Goal: Check status: Check status

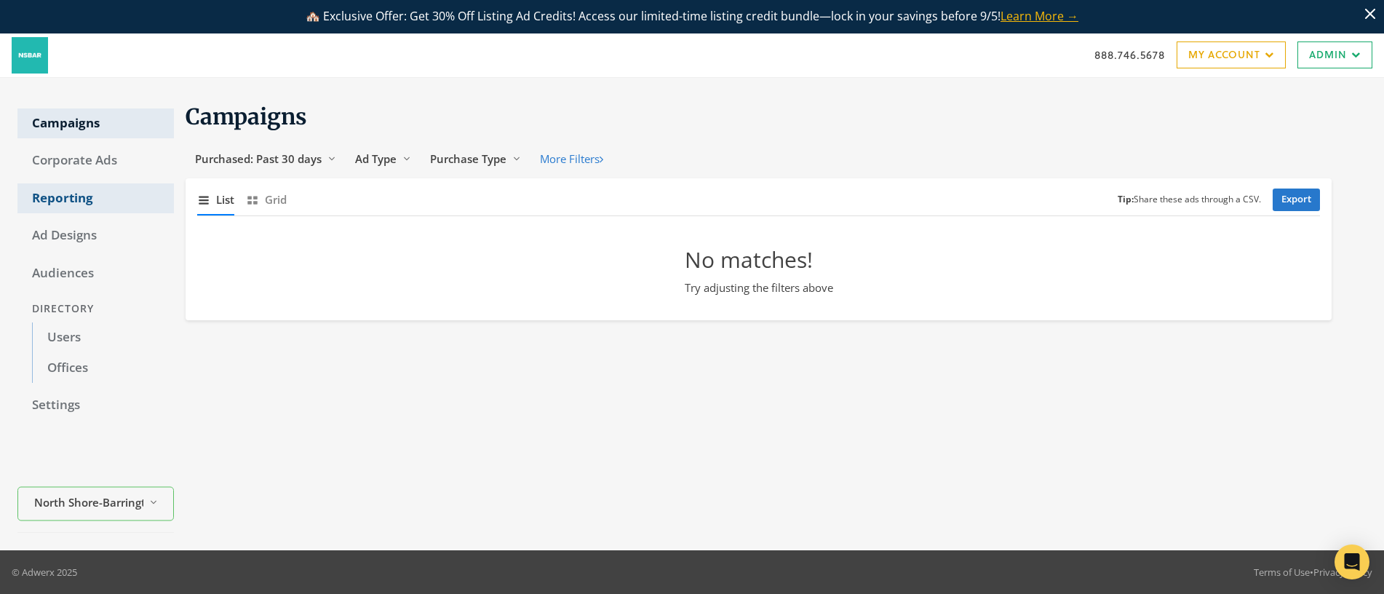
click at [65, 159] on link "Corporate Ads" at bounding box center [95, 161] width 156 height 31
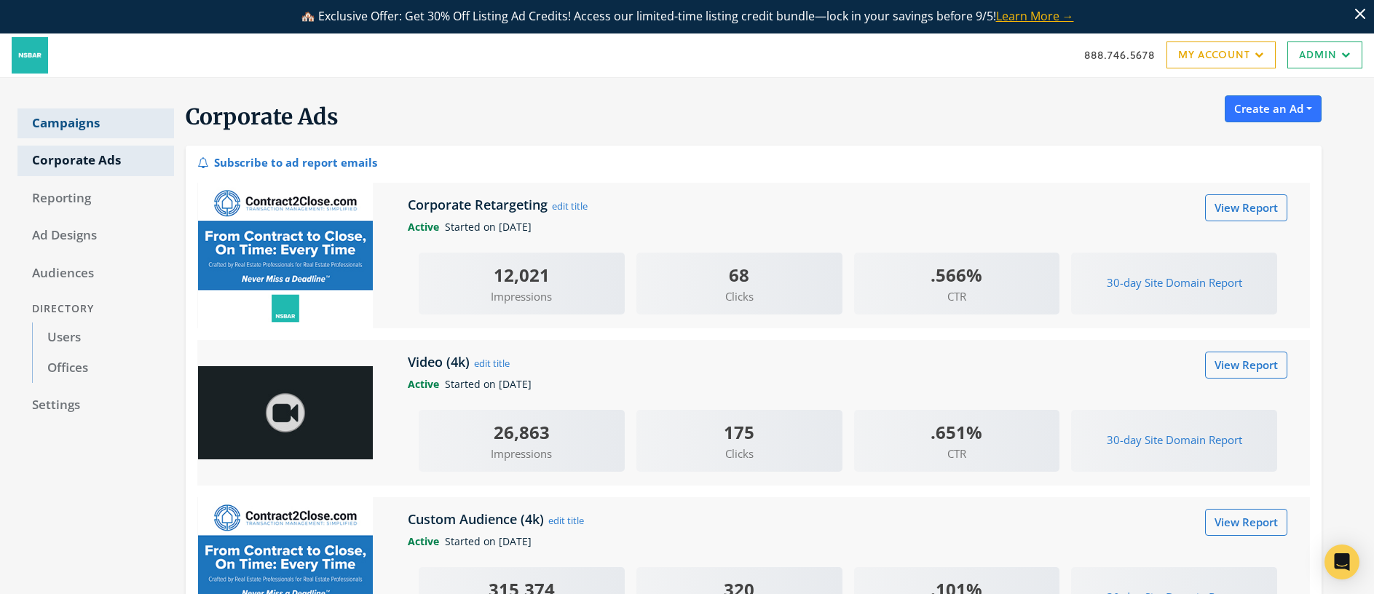
click at [74, 126] on link "Campaigns" at bounding box center [95, 123] width 156 height 31
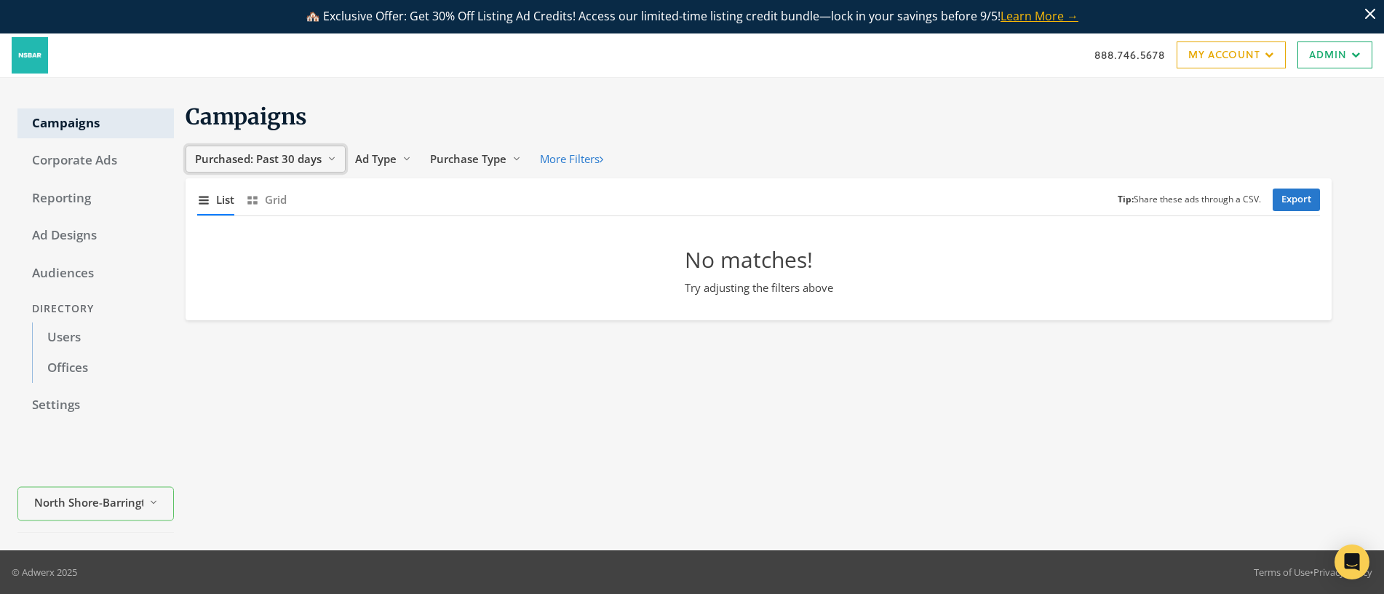
click at [301, 162] on span "Purchased: Past 30 days" at bounding box center [258, 158] width 127 height 15
click at [244, 296] on button "All Time" at bounding box center [243, 298] width 103 height 23
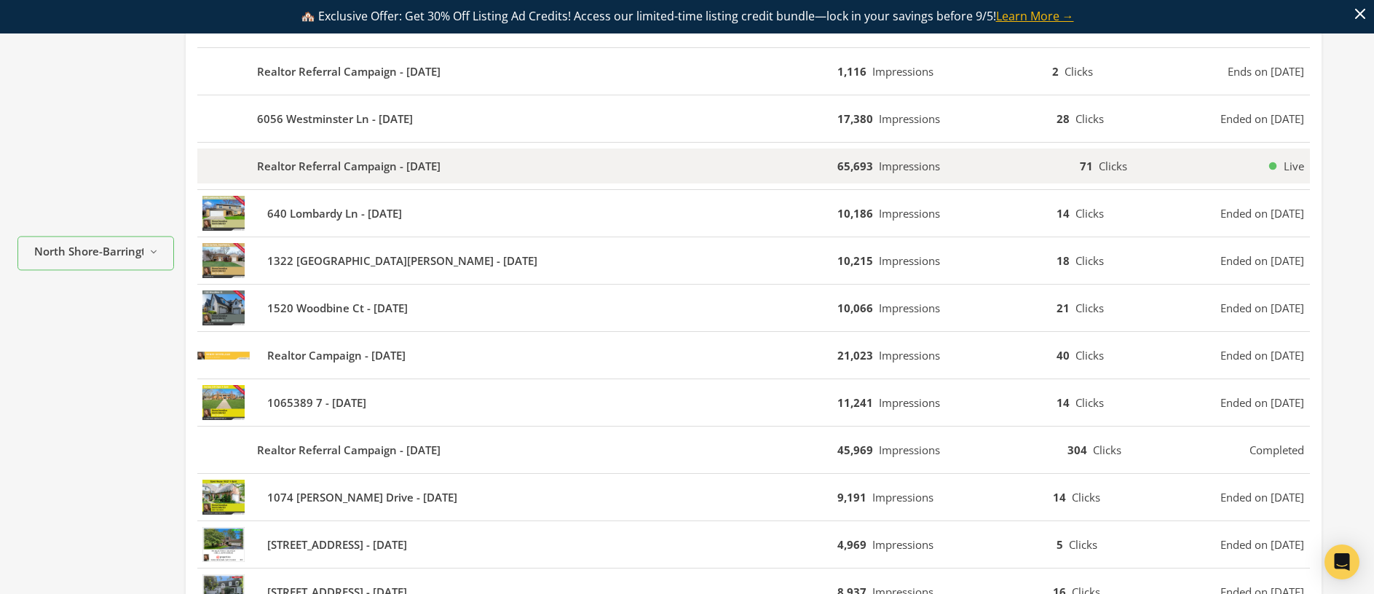
scroll to position [340, 0]
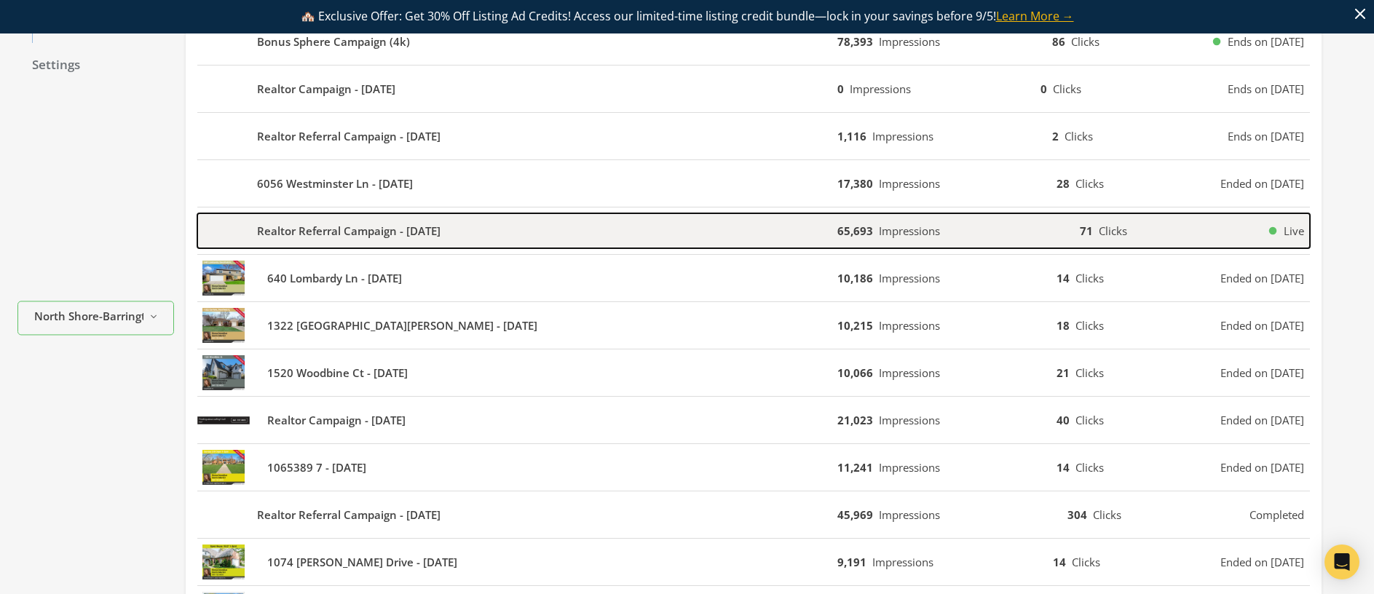
click at [317, 234] on b "Realtor Referral Campaign - 2023-12-14" at bounding box center [348, 231] width 183 height 17
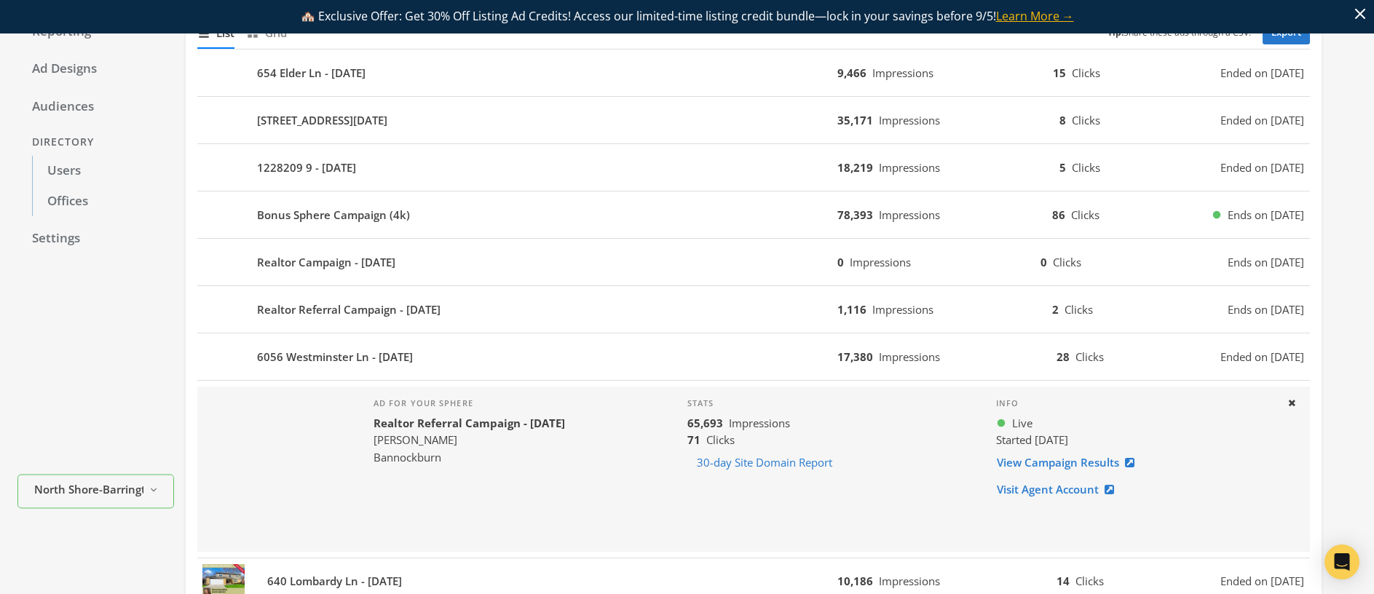
scroll to position [111, 0]
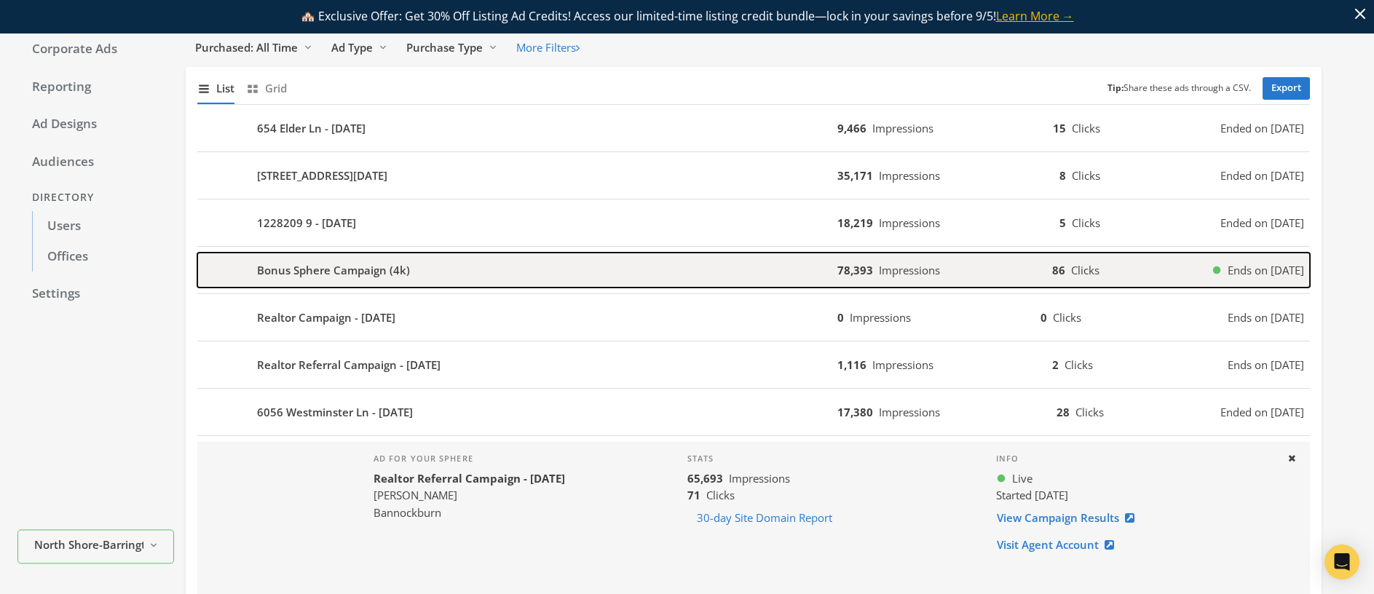
click at [309, 262] on b "Bonus Sphere Campaign (4k)" at bounding box center [333, 270] width 153 height 17
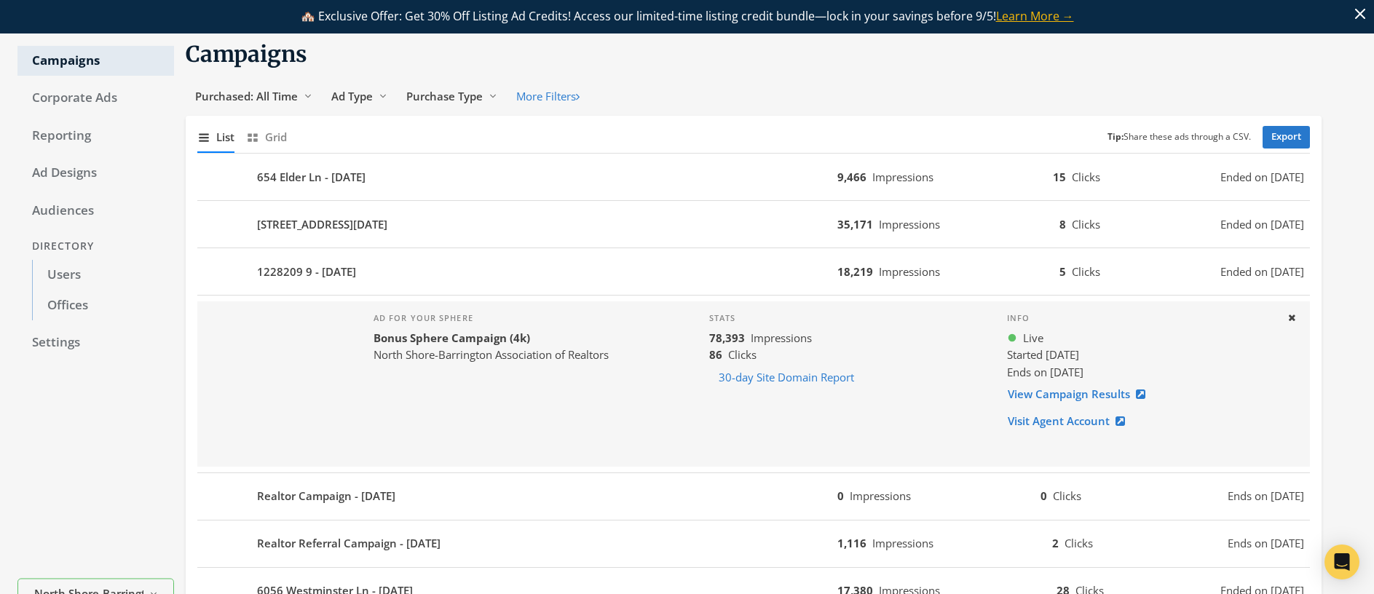
scroll to position [0, 0]
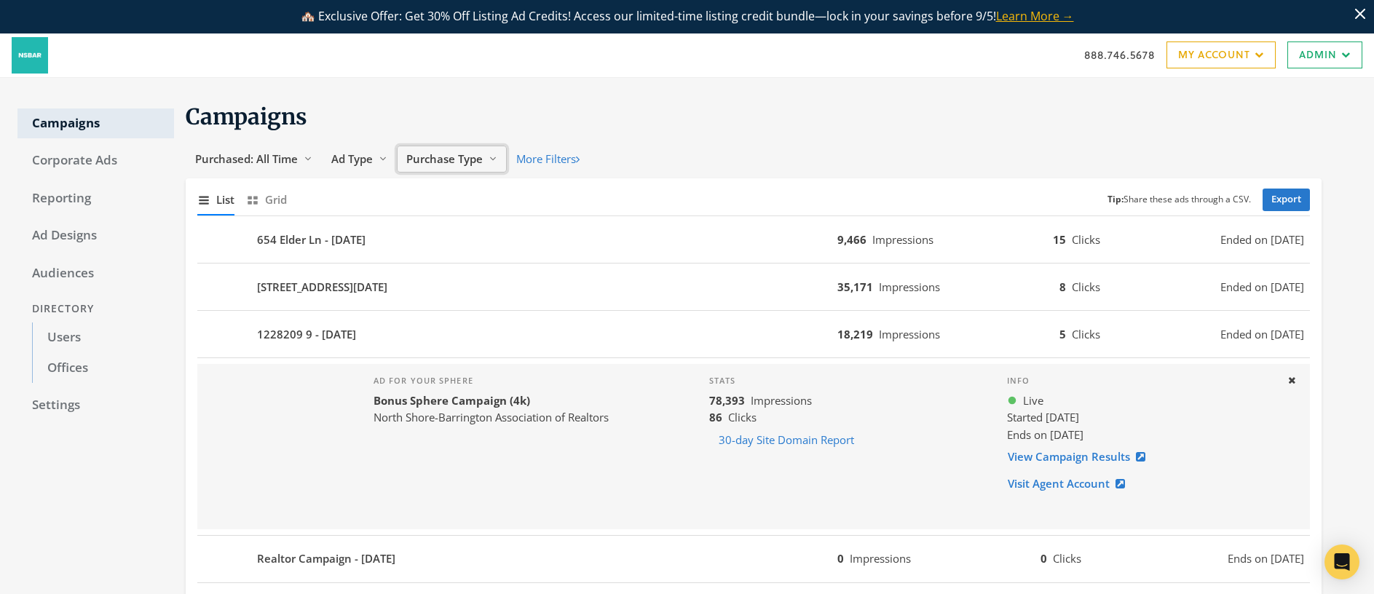
click at [462, 162] on span "Purchase Type" at bounding box center [444, 158] width 76 height 15
click at [480, 221] on span "Company-purchased" at bounding box center [463, 220] width 109 height 15
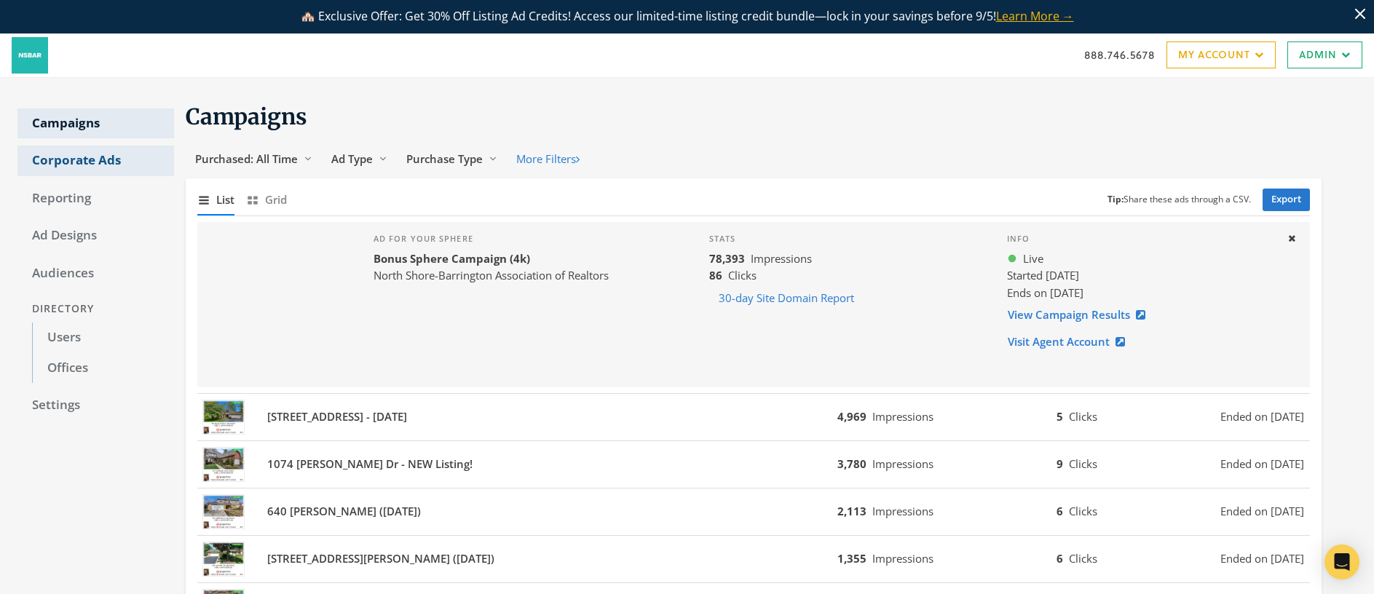
click at [84, 160] on link "Corporate Ads" at bounding box center [95, 161] width 156 height 31
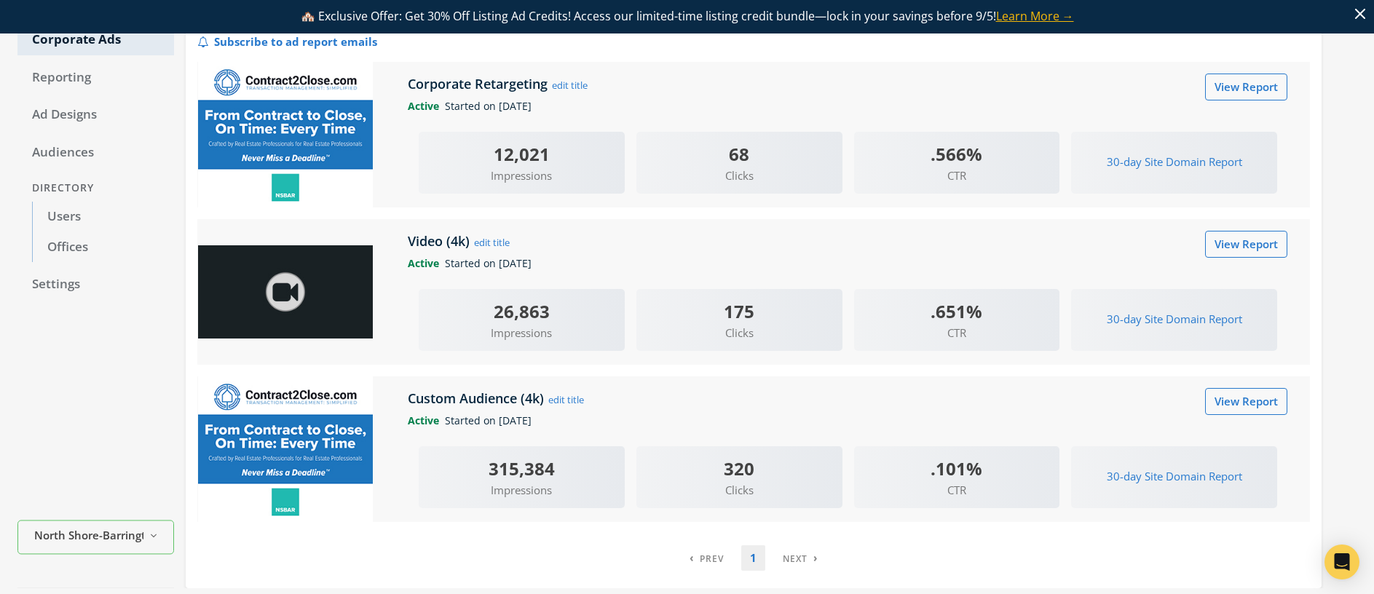
scroll to position [51, 0]
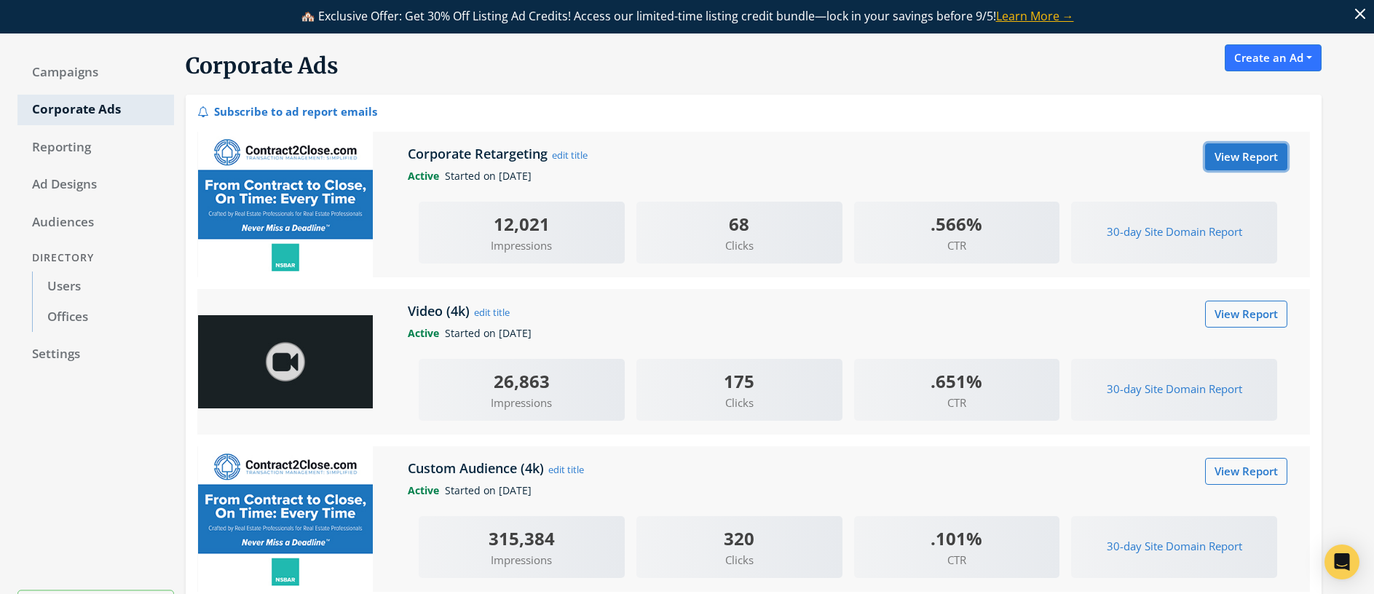
click at [1225, 163] on link "View Report" at bounding box center [1246, 156] width 82 height 27
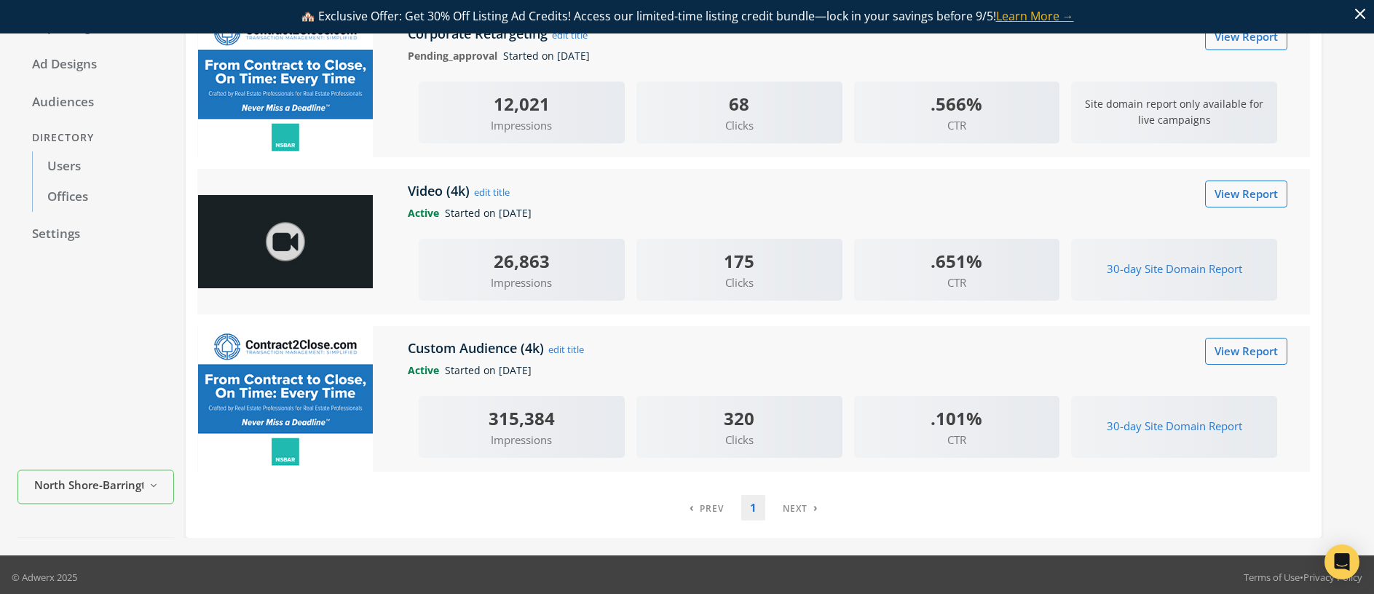
scroll to position [176, 0]
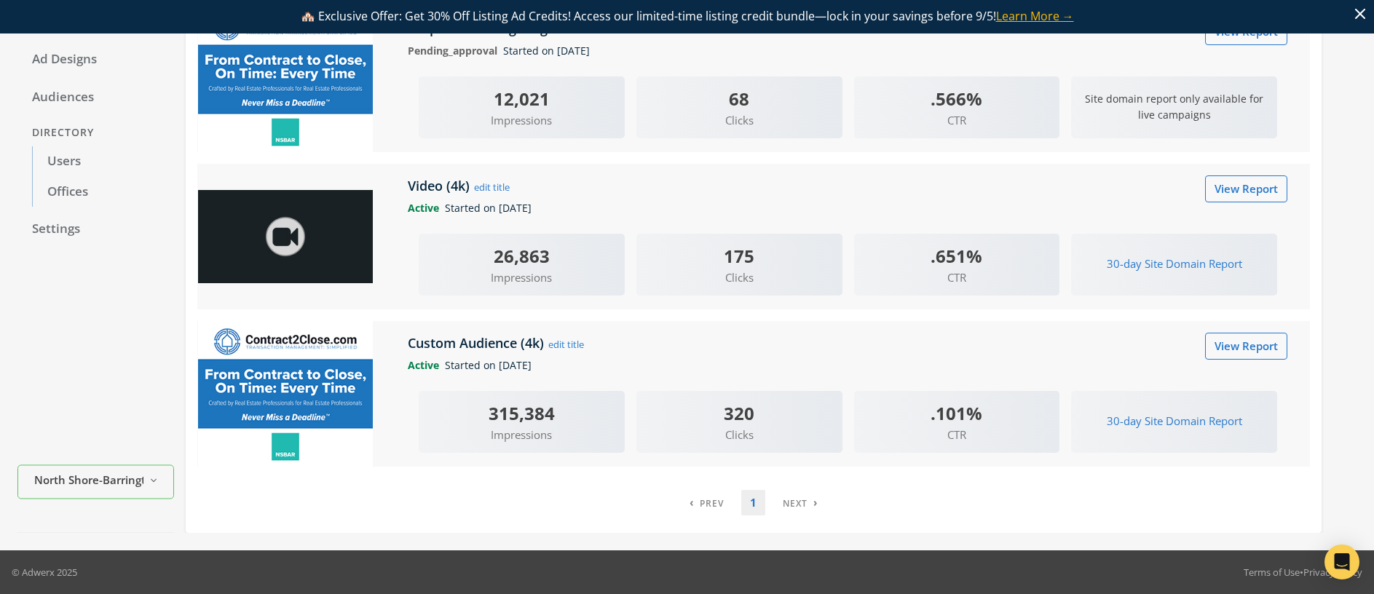
click at [261, 389] on img at bounding box center [285, 394] width 175 height 146
click at [1237, 343] on link "View Report" at bounding box center [1246, 346] width 82 height 27
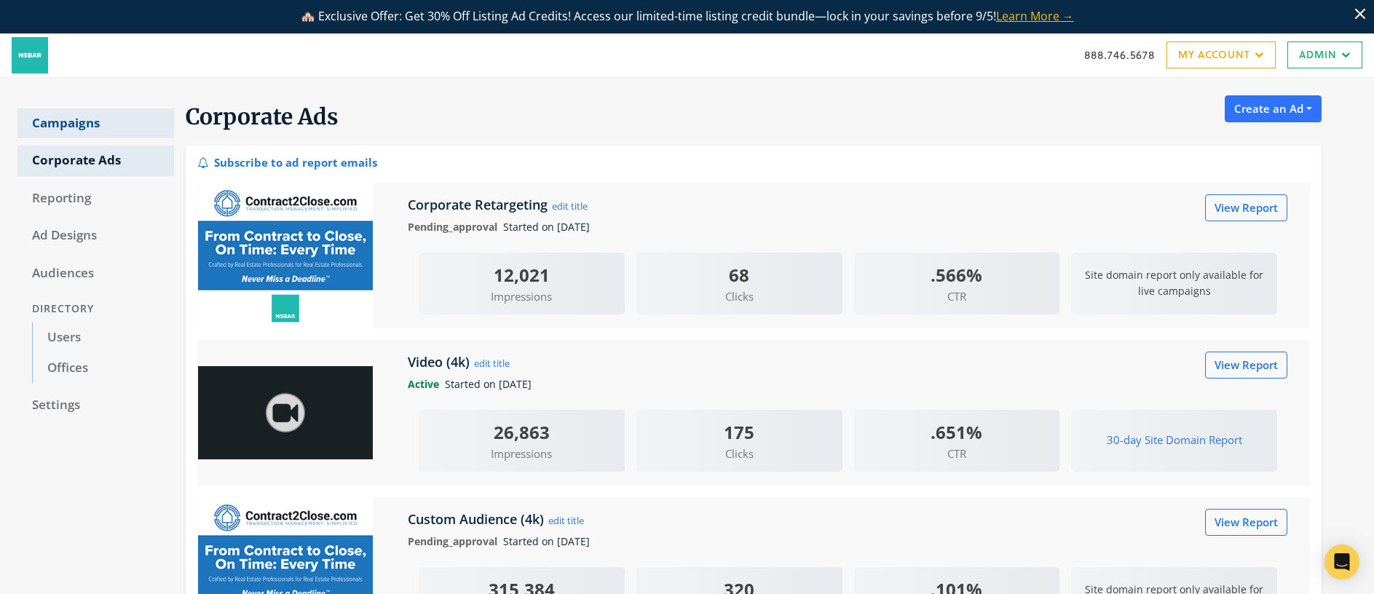
click at [81, 129] on link "Campaigns" at bounding box center [95, 123] width 156 height 31
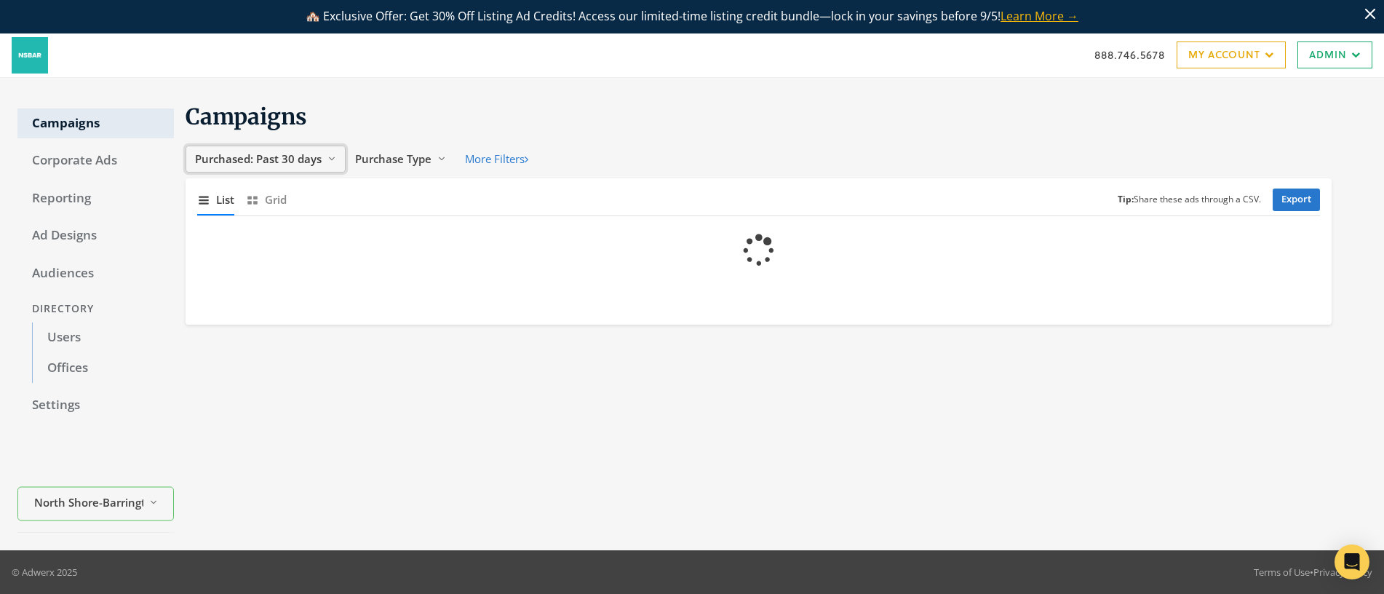
click at [263, 154] on span "Purchased: Past 30 days" at bounding box center [258, 158] width 127 height 15
click at [220, 302] on span "All Time" at bounding box center [218, 297] width 41 height 15
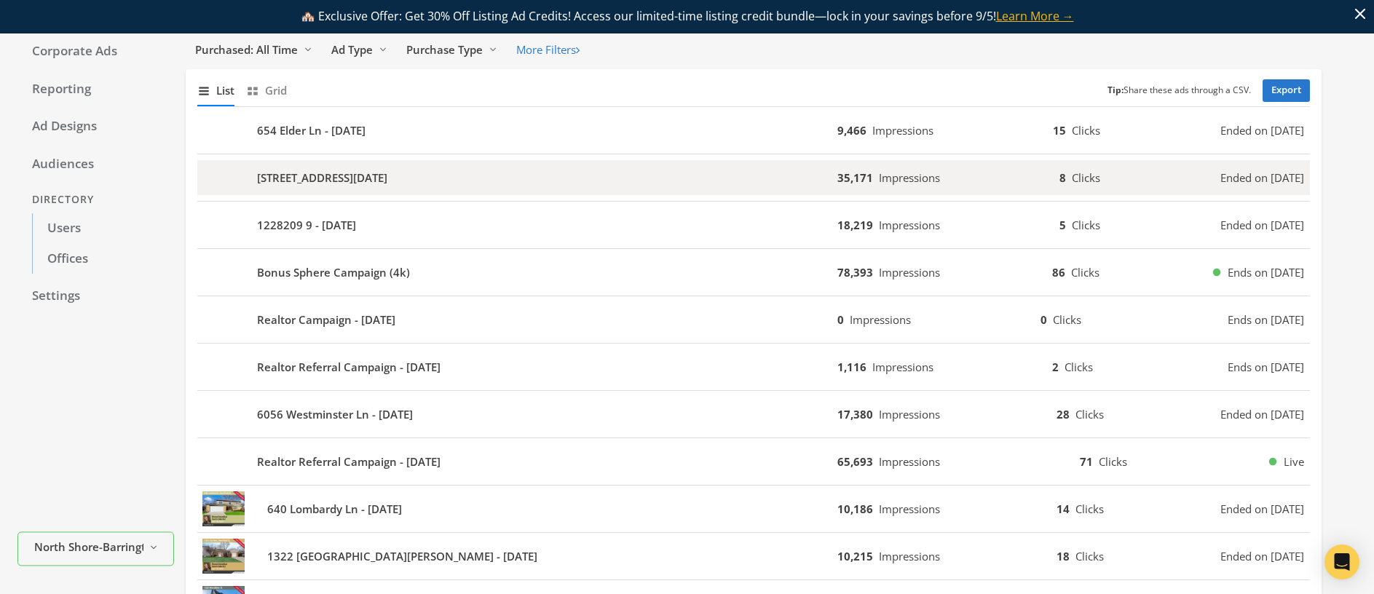
scroll to position [112, 0]
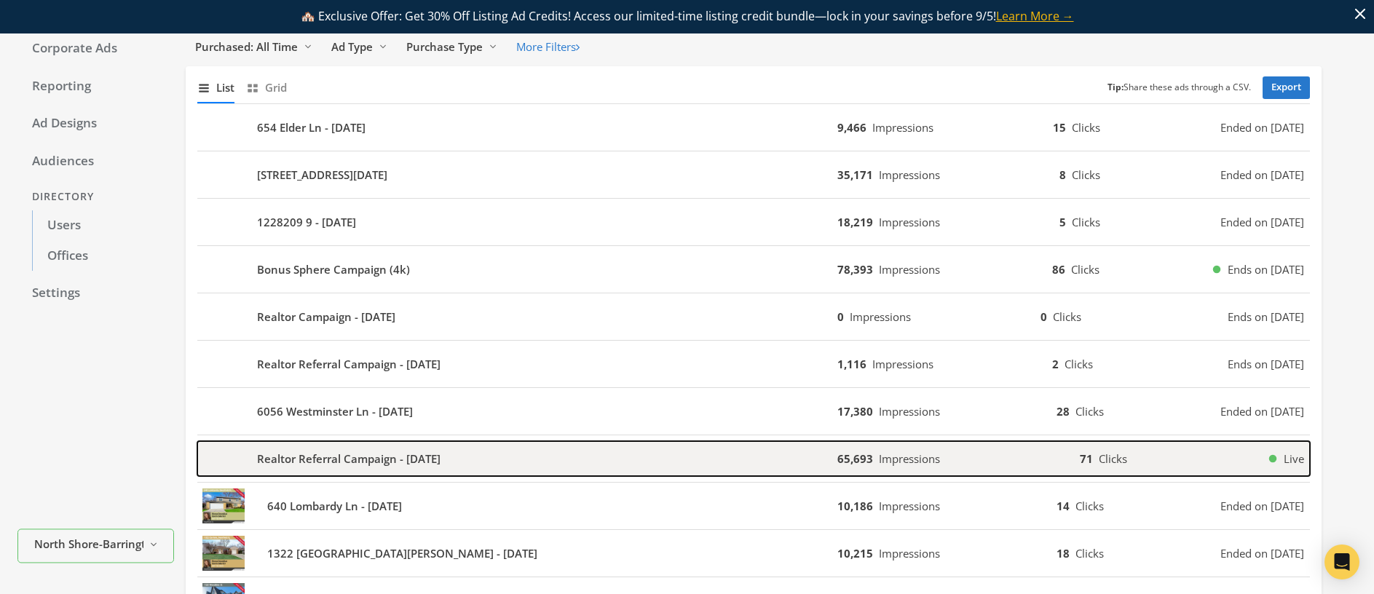
click at [508, 453] on div "Realtor Referral Campaign - 2023-12-14" at bounding box center [517, 458] width 640 height 35
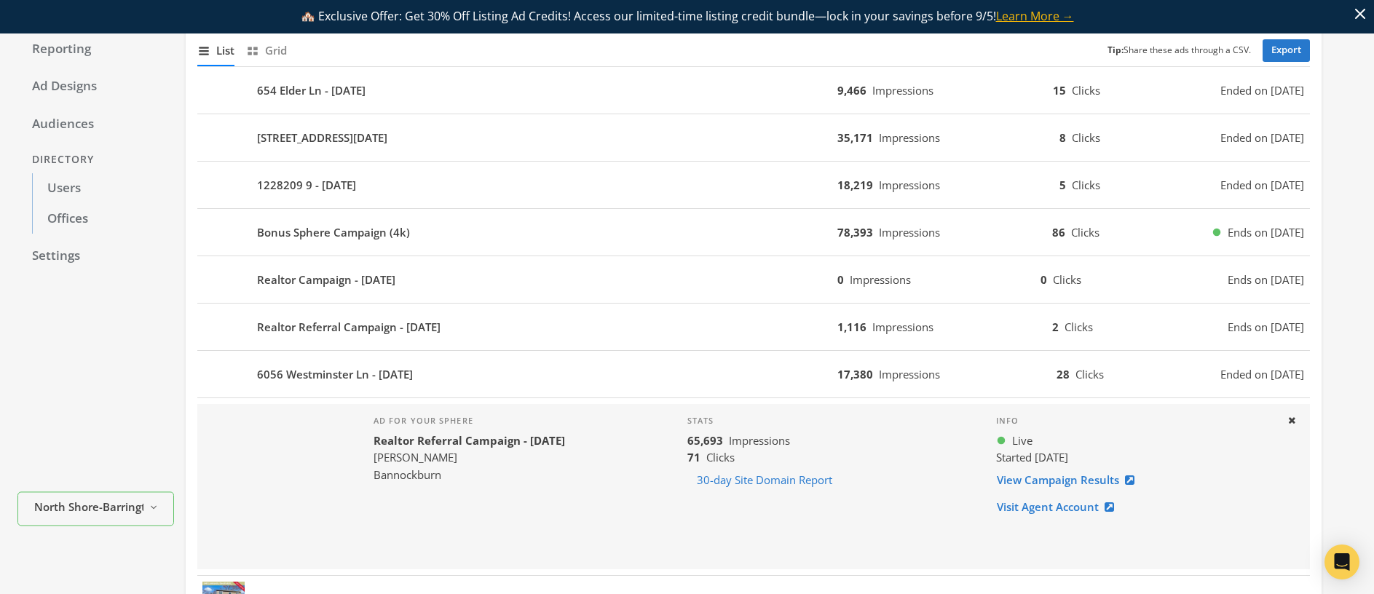
scroll to position [238, 0]
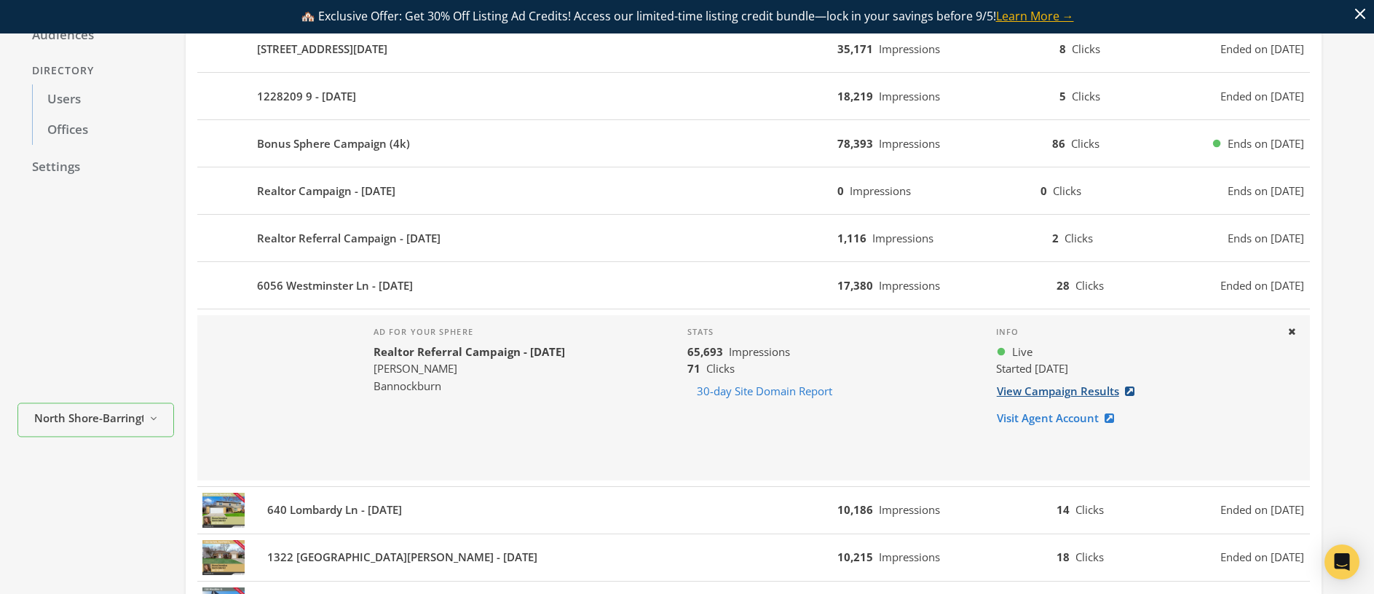
click at [1037, 389] on link "View Campaign Results" at bounding box center [1070, 391] width 148 height 27
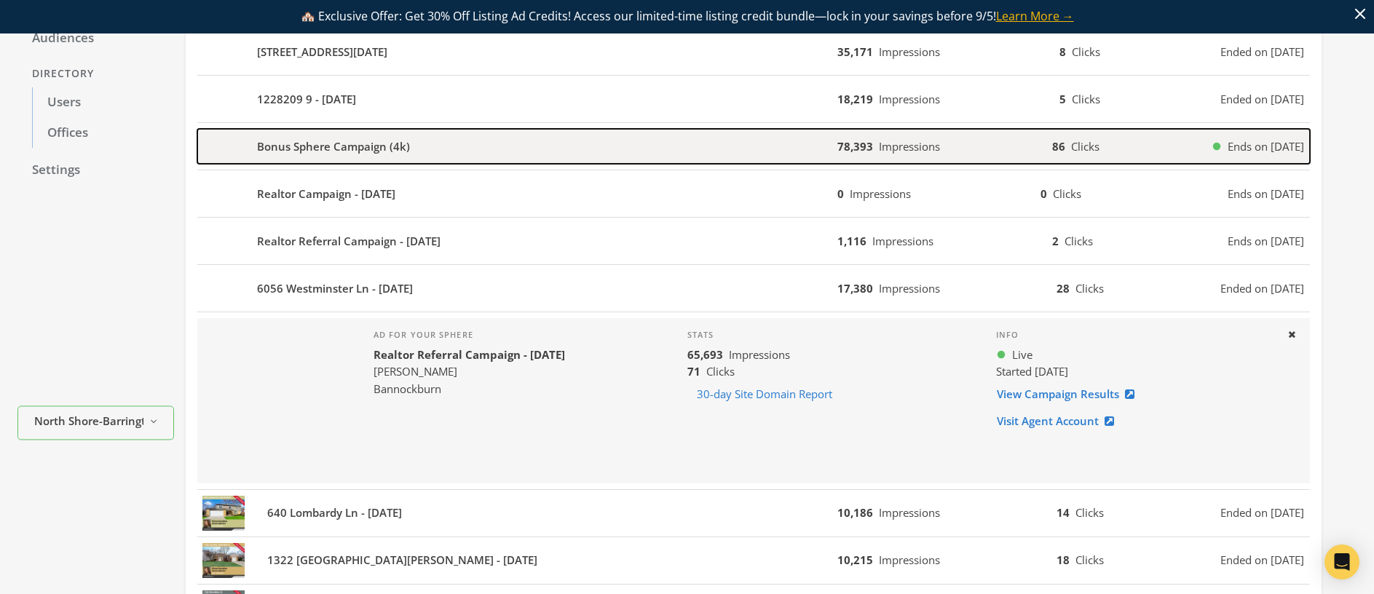
click at [542, 151] on div "Bonus Sphere Campaign (4k)" at bounding box center [517, 146] width 640 height 35
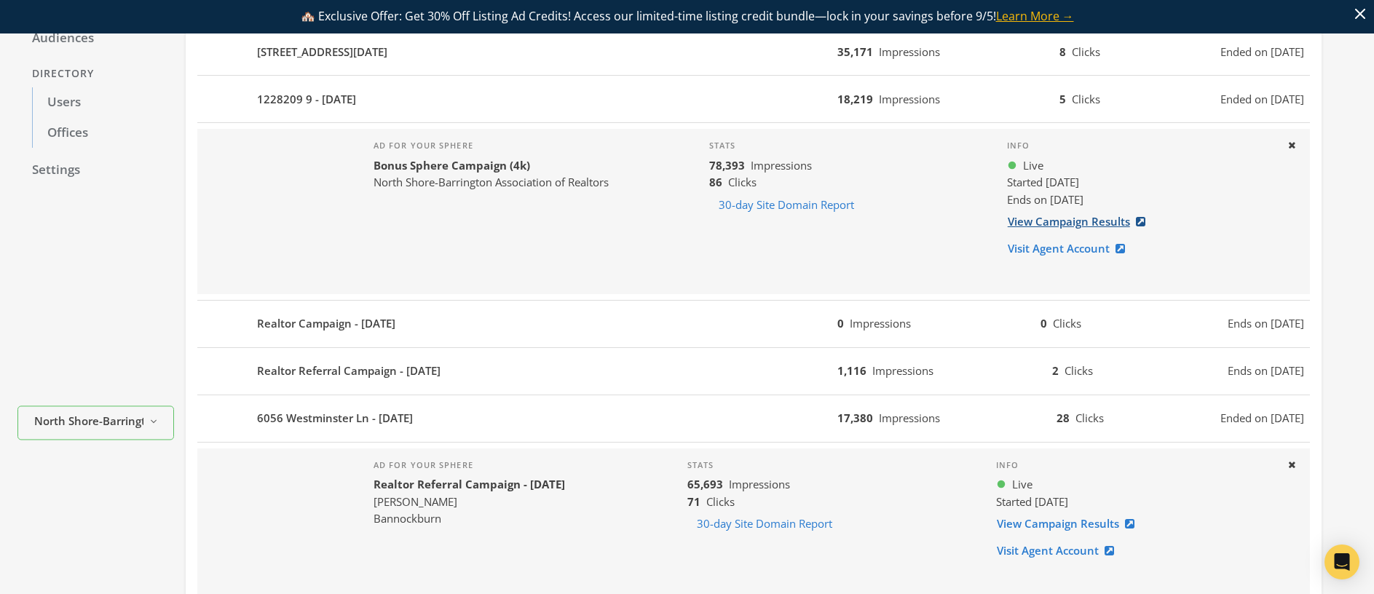
click at [1069, 217] on link "View Campaign Results" at bounding box center [1081, 221] width 148 height 27
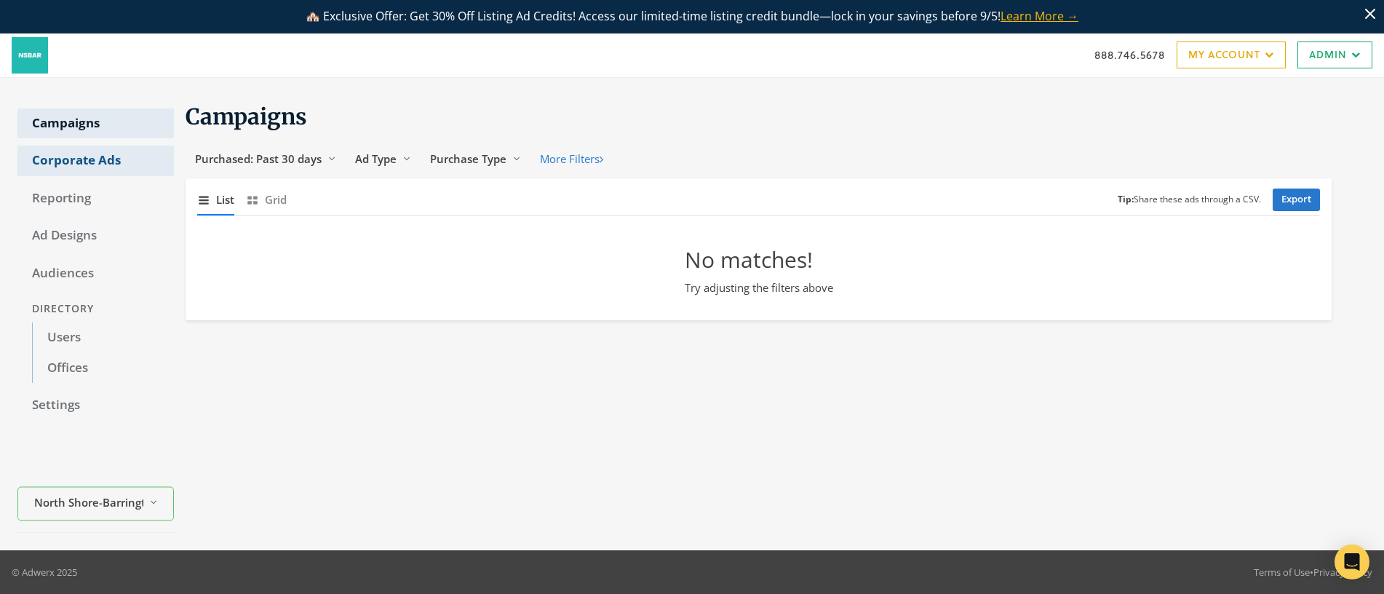
click at [88, 162] on link "Corporate Ads" at bounding box center [95, 161] width 156 height 31
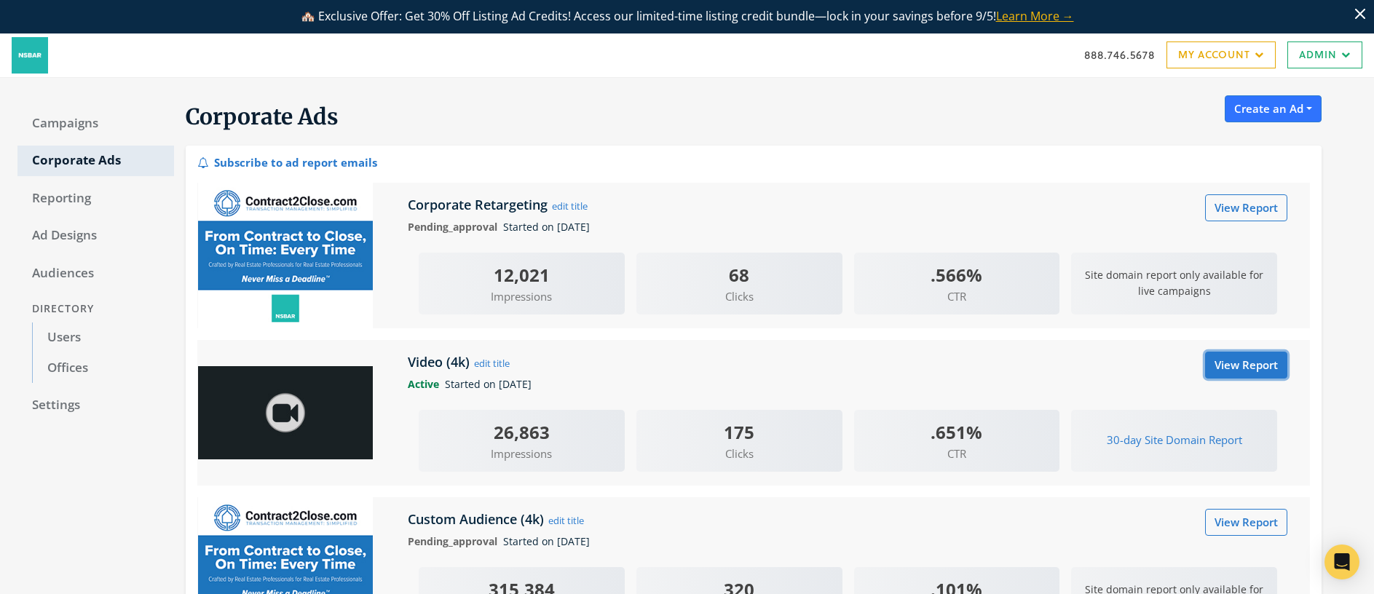
click at [1256, 370] on link "View Report" at bounding box center [1246, 365] width 82 height 27
